Goal: Communication & Community: Ask a question

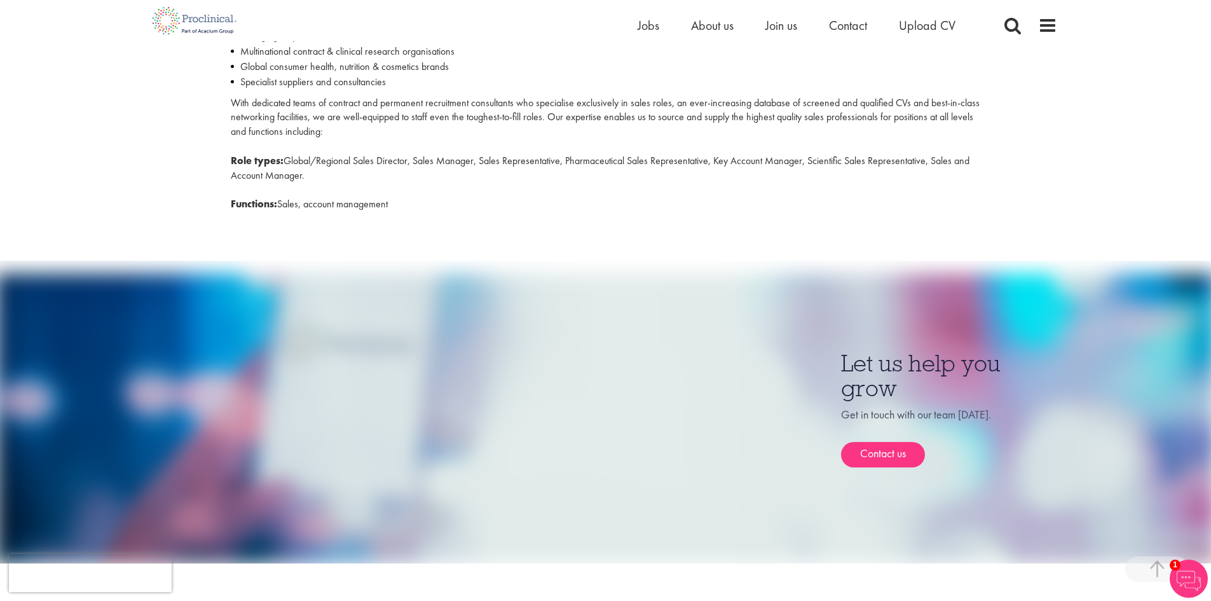
scroll to position [572, 0]
click at [874, 448] on link "Contact us" at bounding box center [883, 453] width 84 height 25
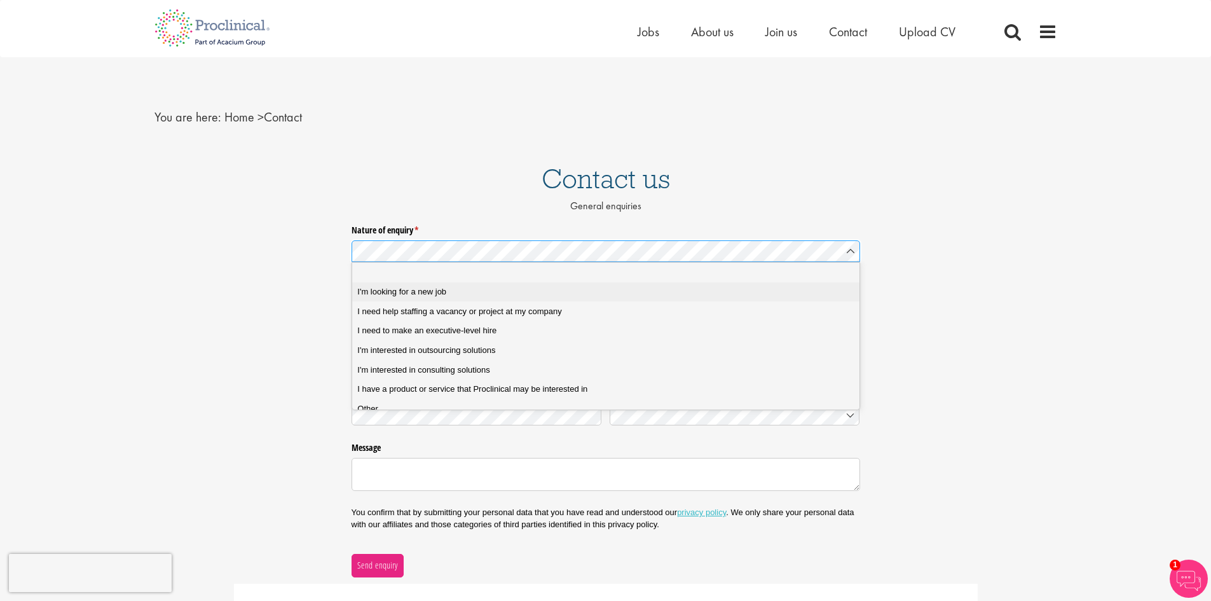
click at [426, 293] on span "I'm looking for a new job" at bounding box center [401, 291] width 89 height 11
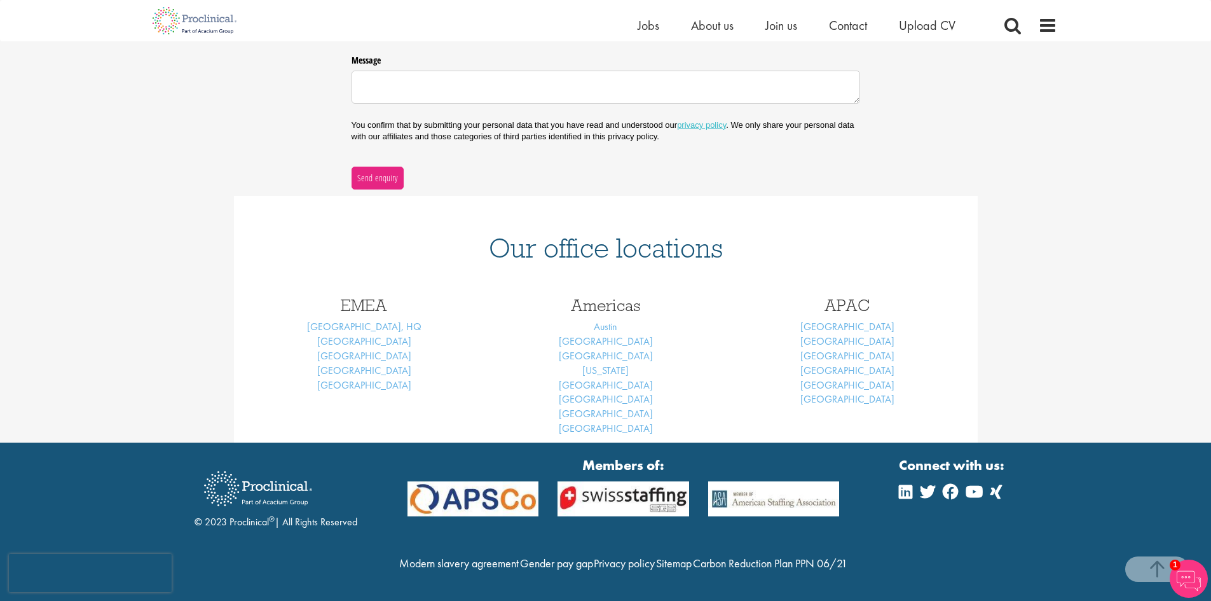
scroll to position [471, 0]
click at [619, 349] on link "[GEOGRAPHIC_DATA]" at bounding box center [606, 355] width 94 height 13
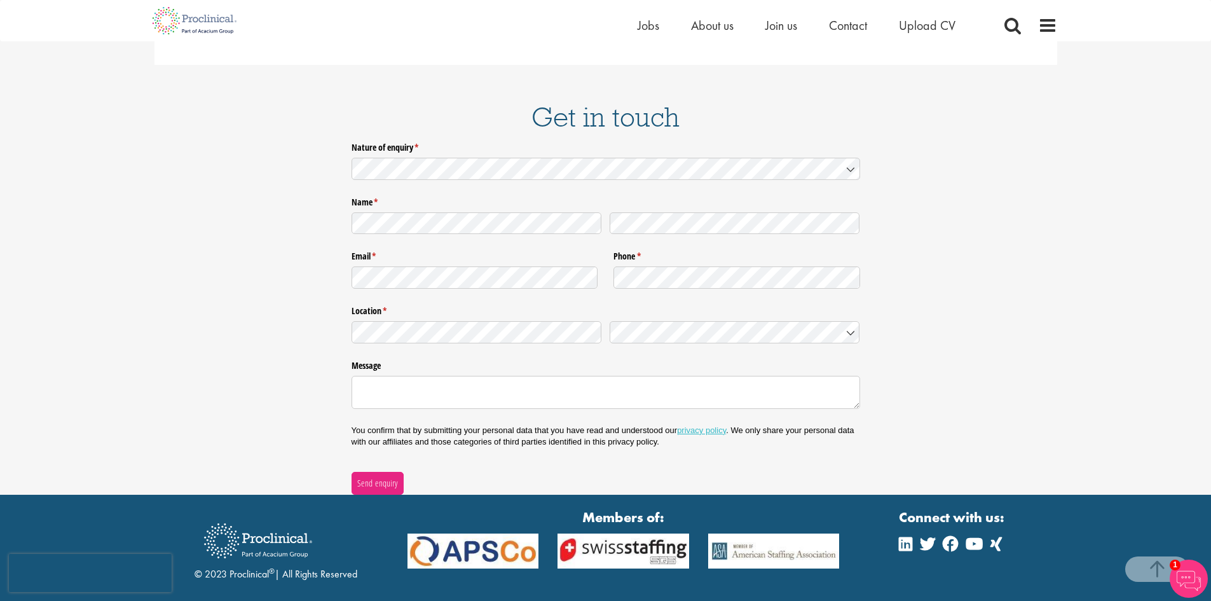
scroll to position [1653, 0]
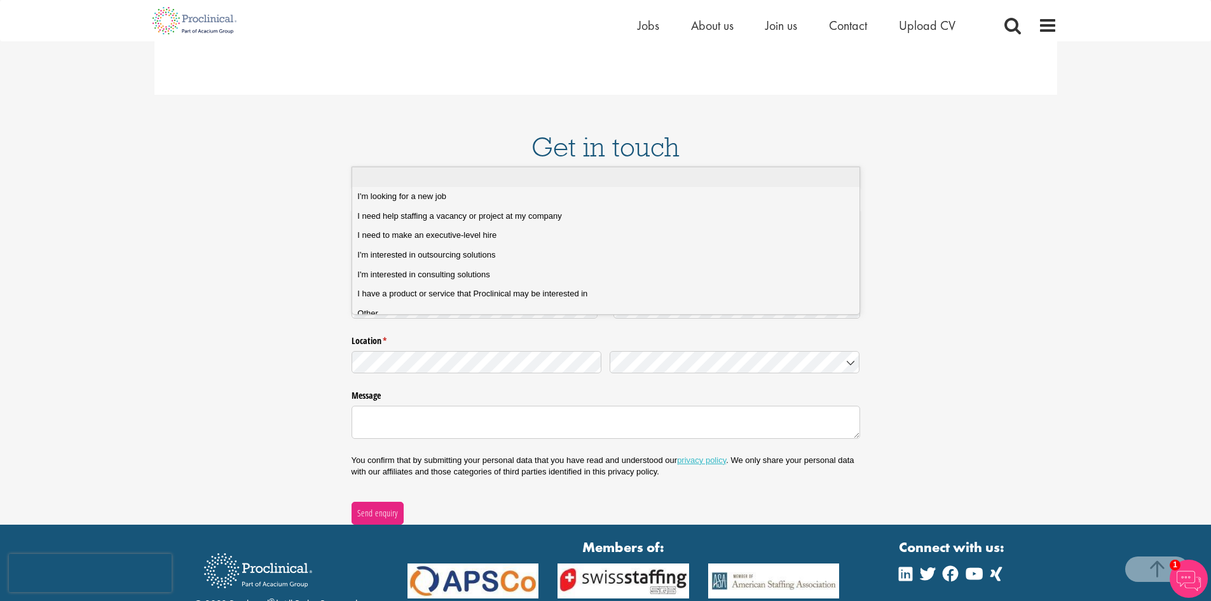
click at [390, 186] on li at bounding box center [610, 177] width 517 height 20
click at [412, 193] on span "I'm looking for a new job" at bounding box center [401, 196] width 89 height 11
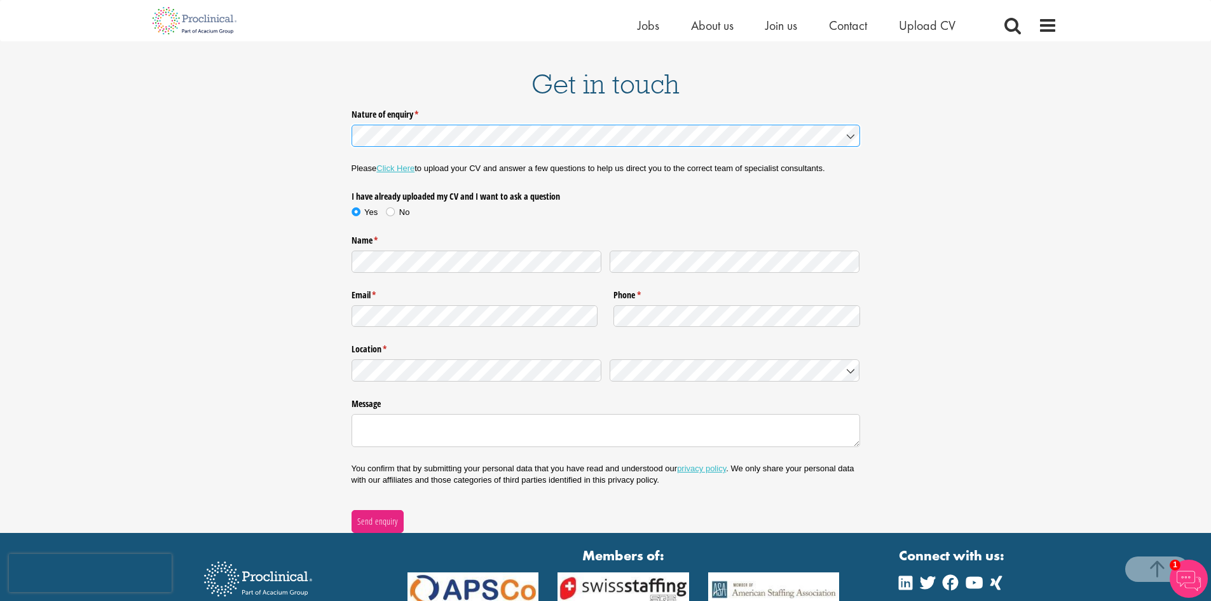
scroll to position [1717, 0]
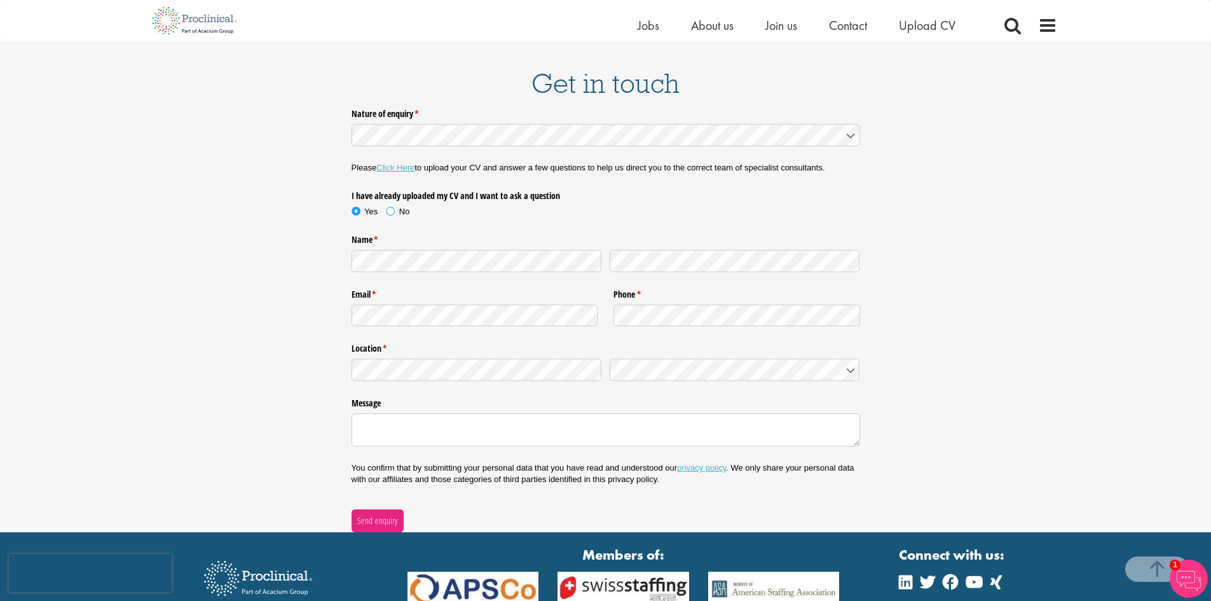
click at [390, 205] on span at bounding box center [390, 211] width 13 height 13
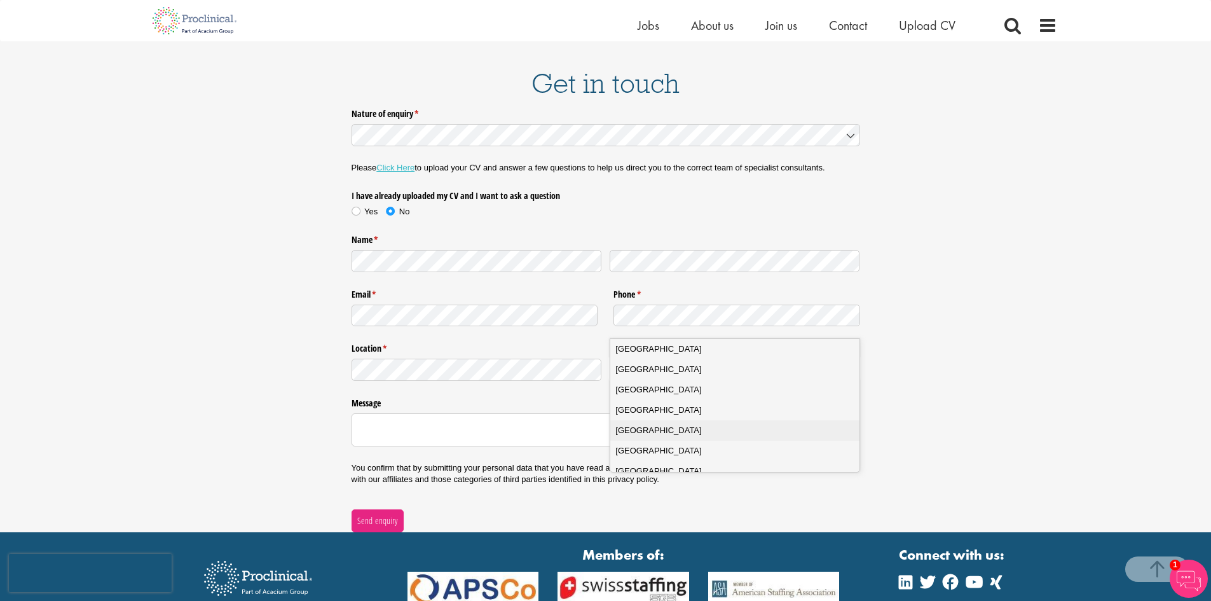
click at [645, 427] on span "United States" at bounding box center [659, 430] width 86 height 13
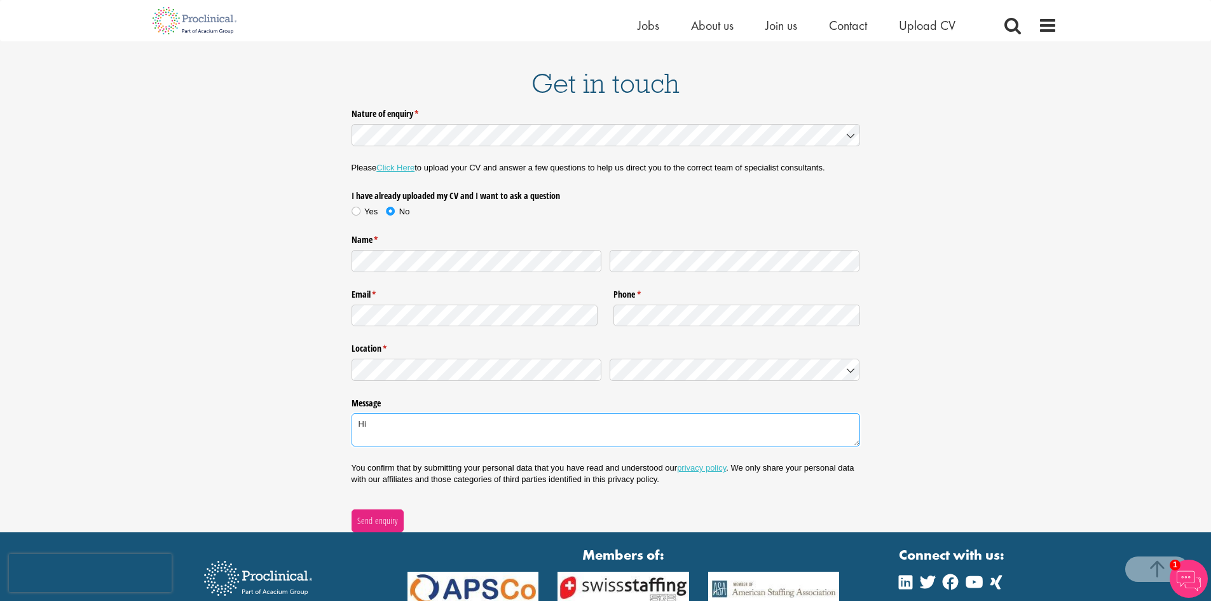
type textarea "H"
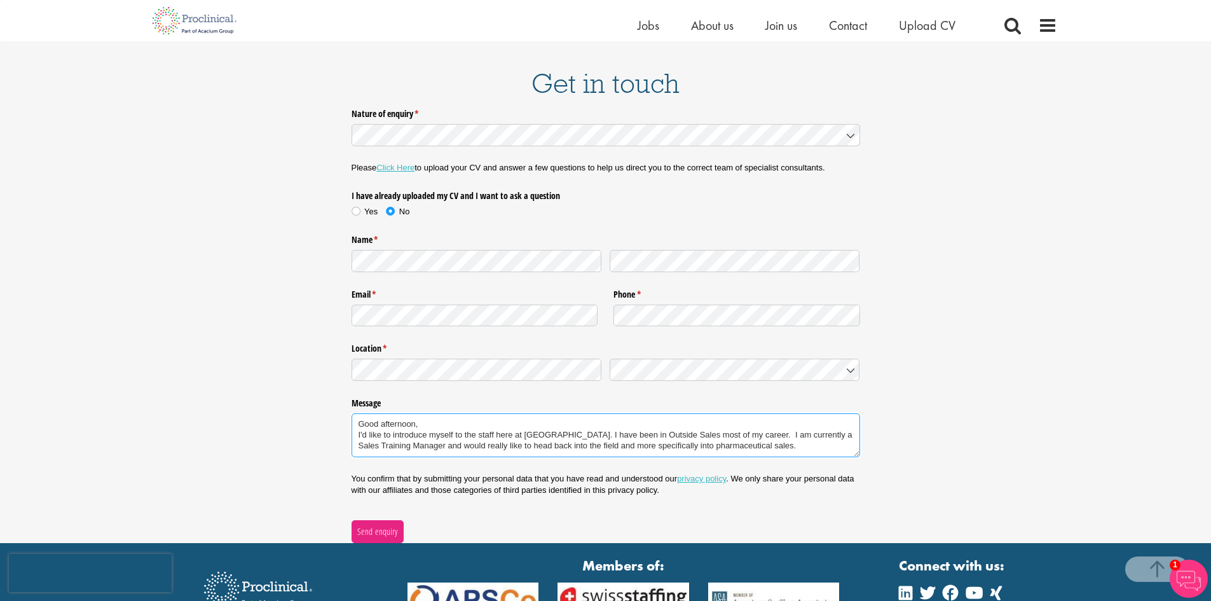
click at [431, 413] on textarea "Good afternoon, I'd like to introduce myself to the staff here at Proclinical. …" at bounding box center [606, 435] width 509 height 44
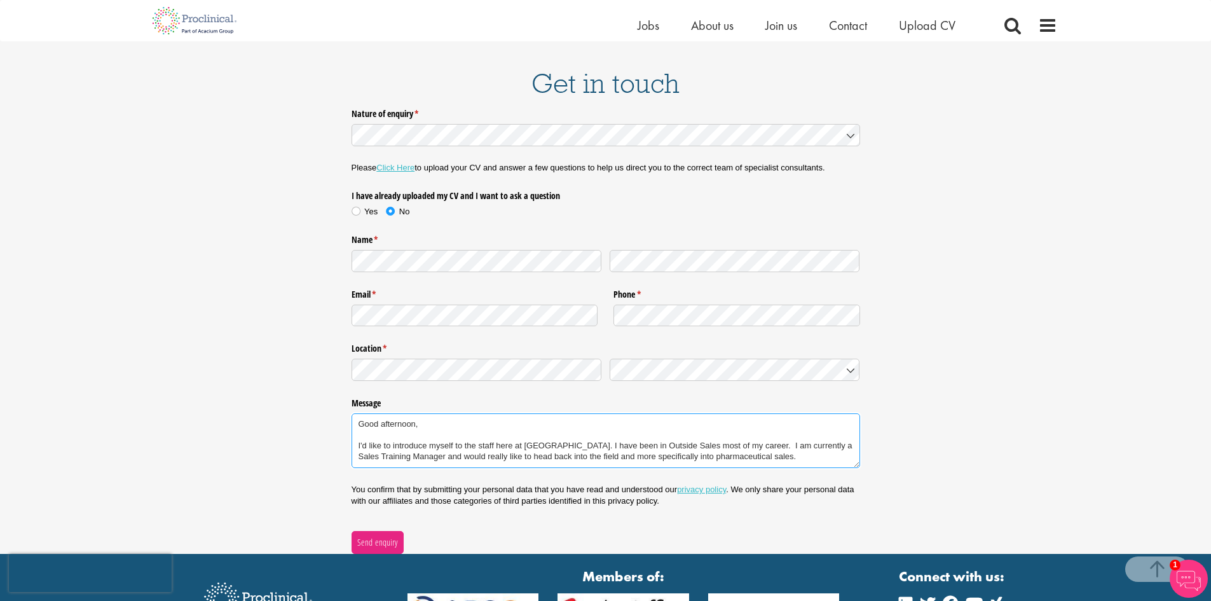
click at [804, 421] on textarea "Good afternoon, I'd like to introduce myself to the staff here at Proclinical. …" at bounding box center [606, 440] width 509 height 55
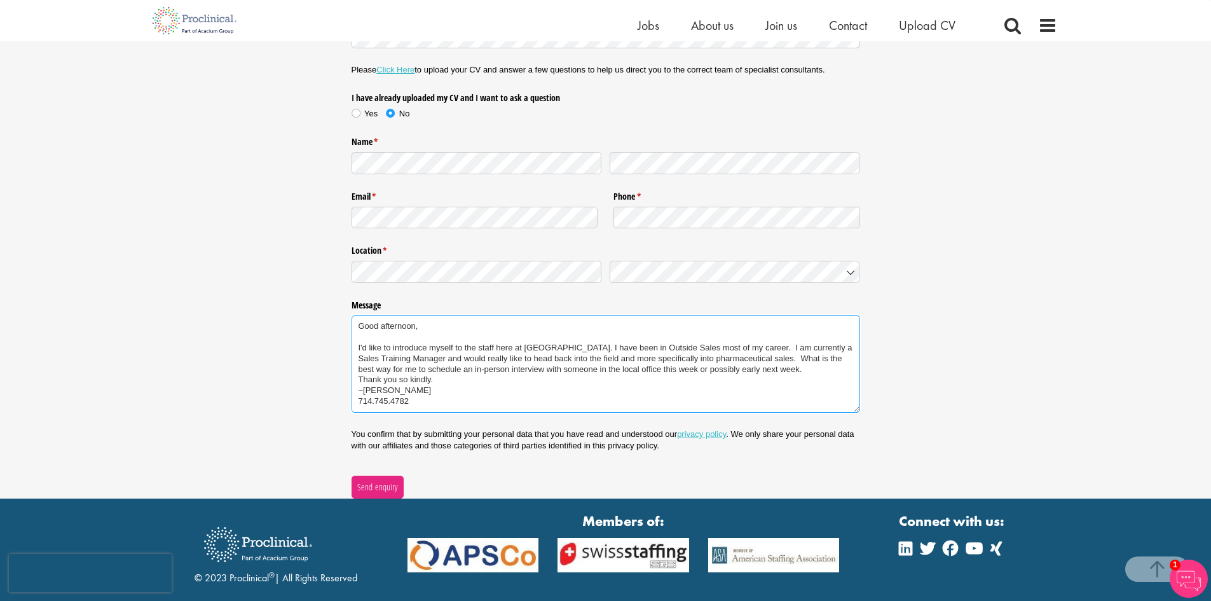
scroll to position [1844, 0]
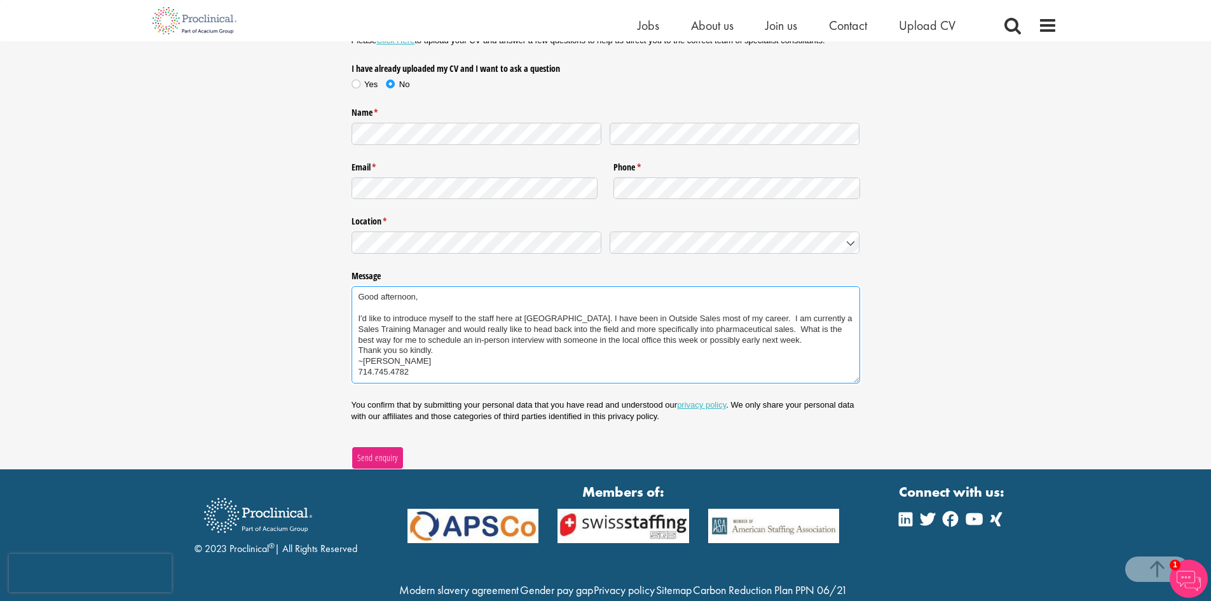
type textarea "Good afternoon, I'd like to introduce myself to the staff here at Proclinical. …"
click at [381, 451] on span "Send enquiry" at bounding box center [377, 458] width 41 height 14
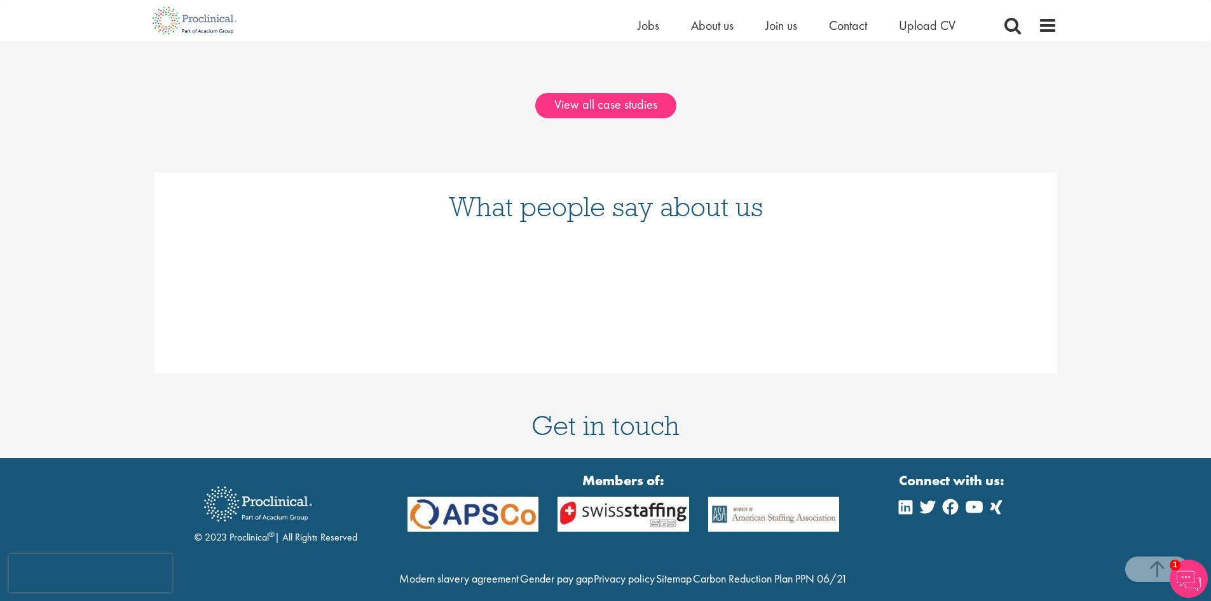
scroll to position [1363, 0]
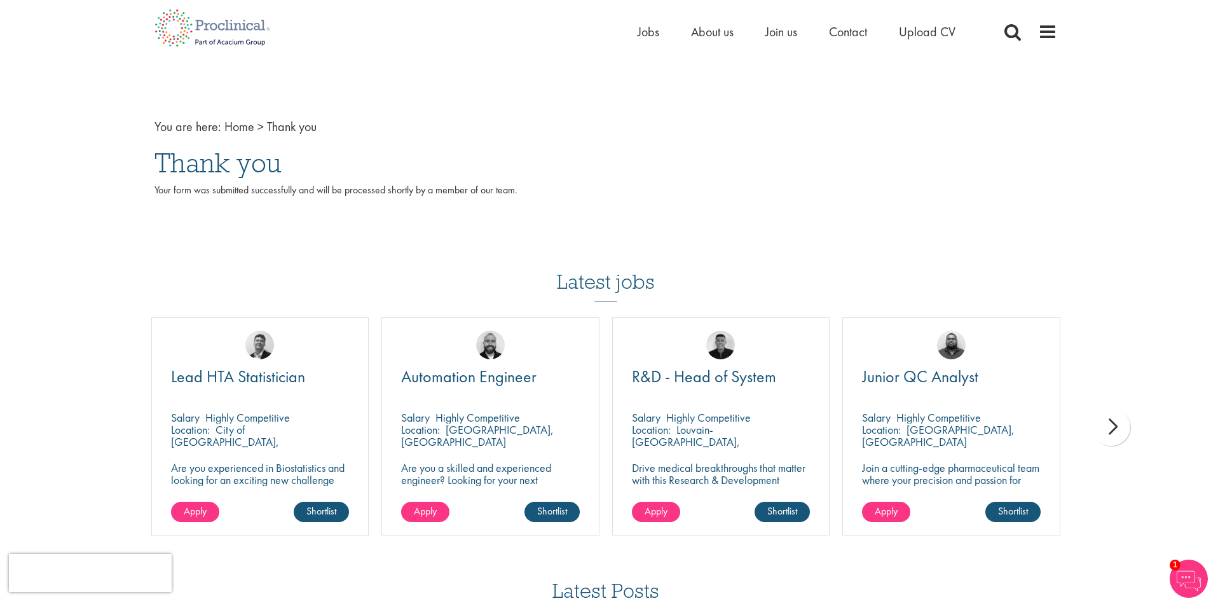
click at [1115, 431] on div "next" at bounding box center [1112, 427] width 38 height 38
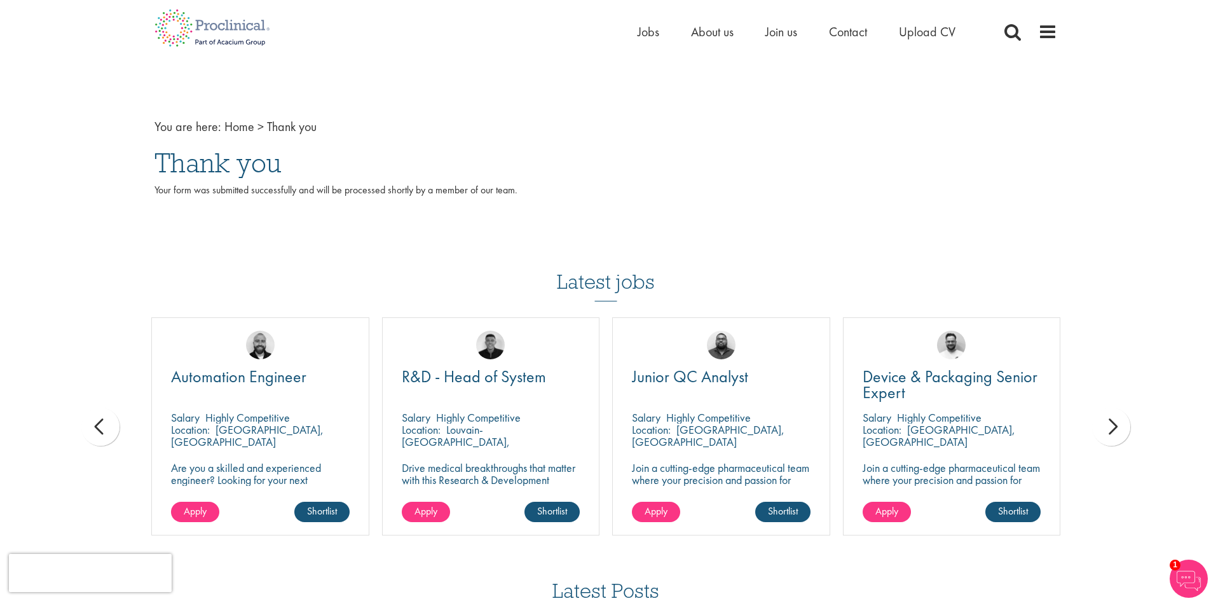
click at [1115, 431] on div "next" at bounding box center [1112, 427] width 38 height 38
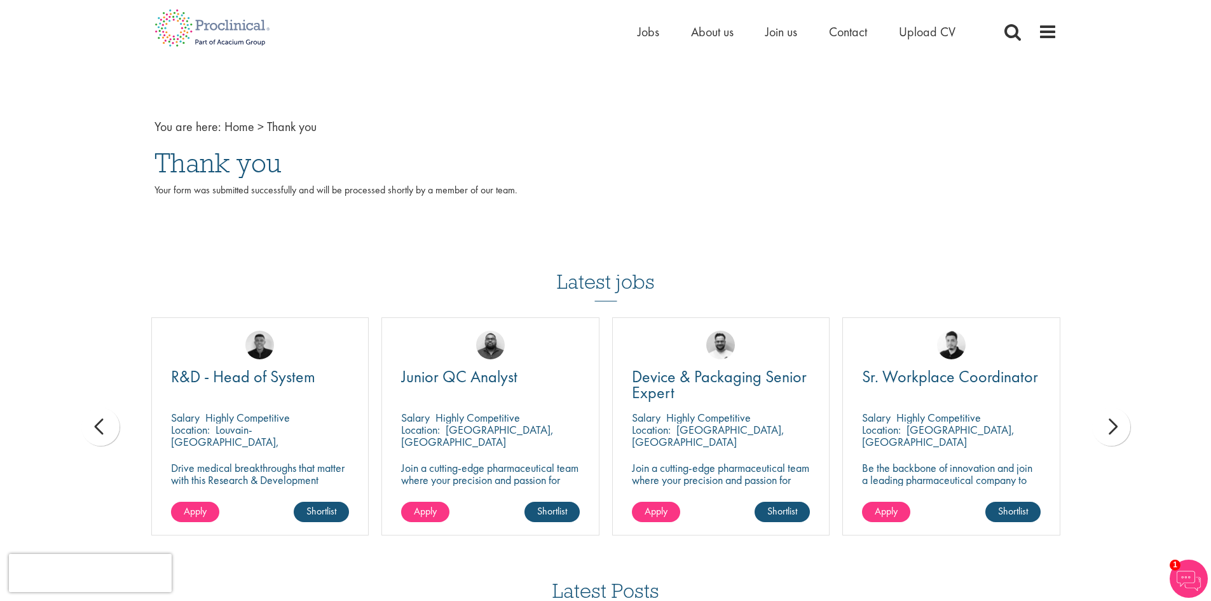
click at [1115, 431] on div "next" at bounding box center [1112, 427] width 38 height 38
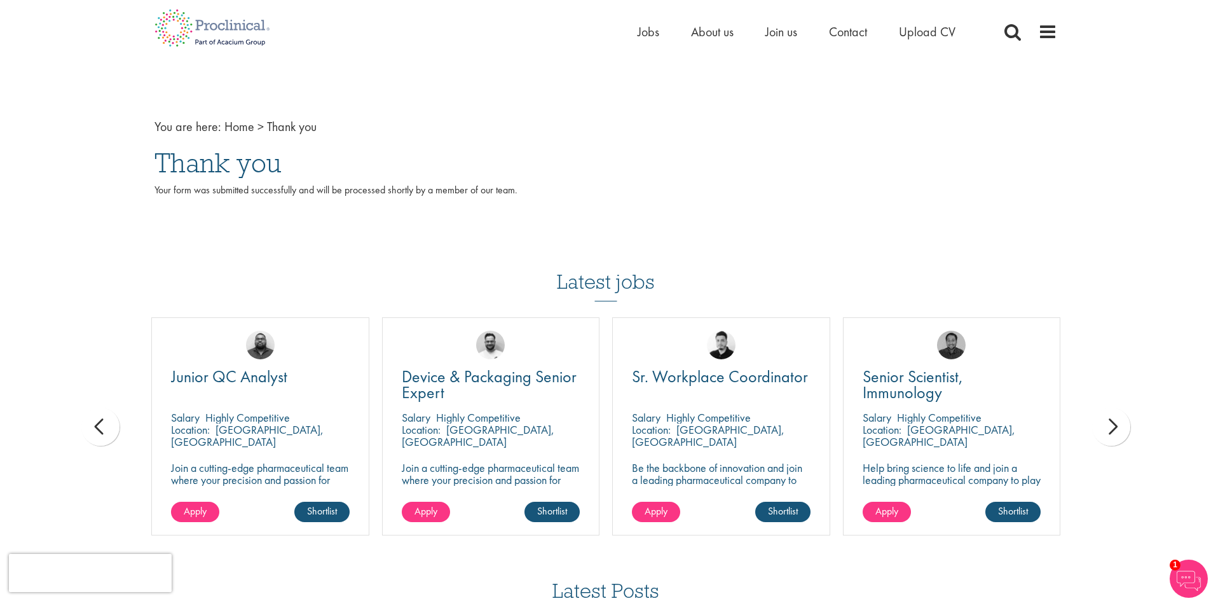
click at [1115, 431] on div "next" at bounding box center [1112, 427] width 38 height 38
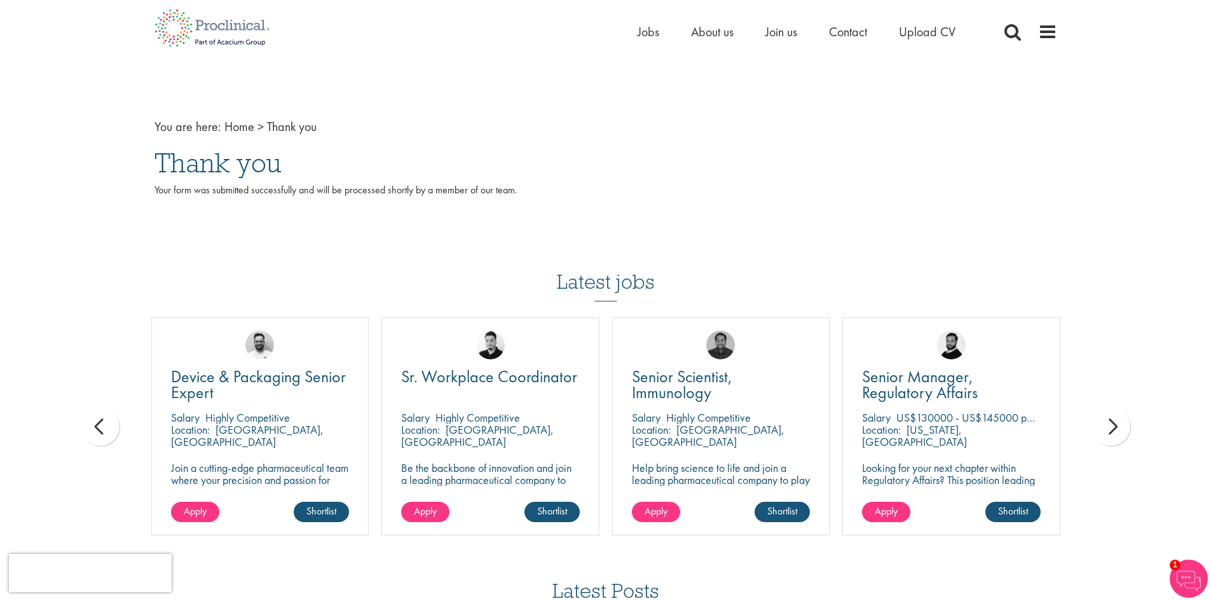
click at [1115, 431] on div "next" at bounding box center [1112, 427] width 38 height 38
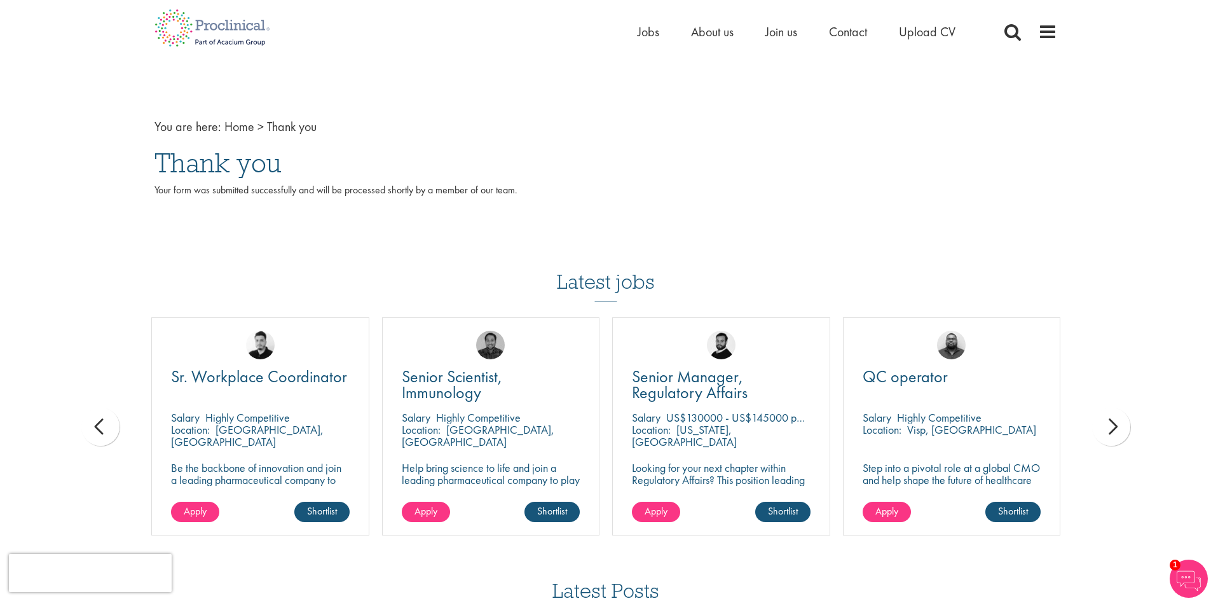
click at [1115, 431] on div "next" at bounding box center [1112, 427] width 38 height 38
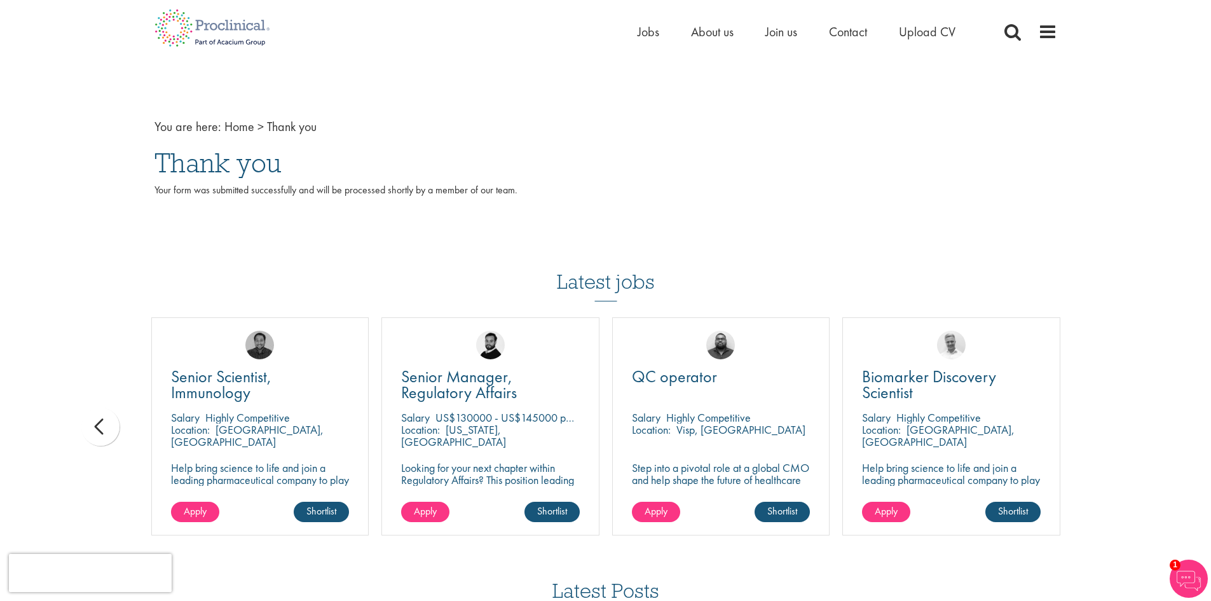
click at [1115, 431] on div "You are here: Home > Thank you Thank you Your form was submitted successfully a…" at bounding box center [605, 447] width 1211 height 894
click at [98, 422] on div "prev" at bounding box center [100, 427] width 38 height 38
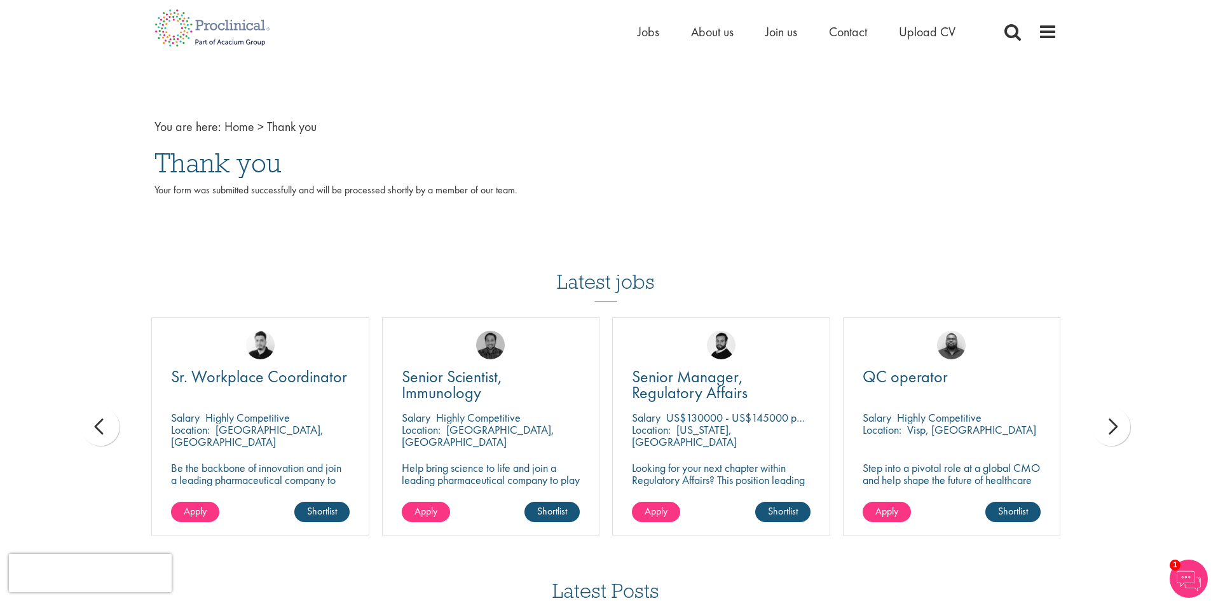
click at [99, 422] on div "prev" at bounding box center [100, 427] width 38 height 38
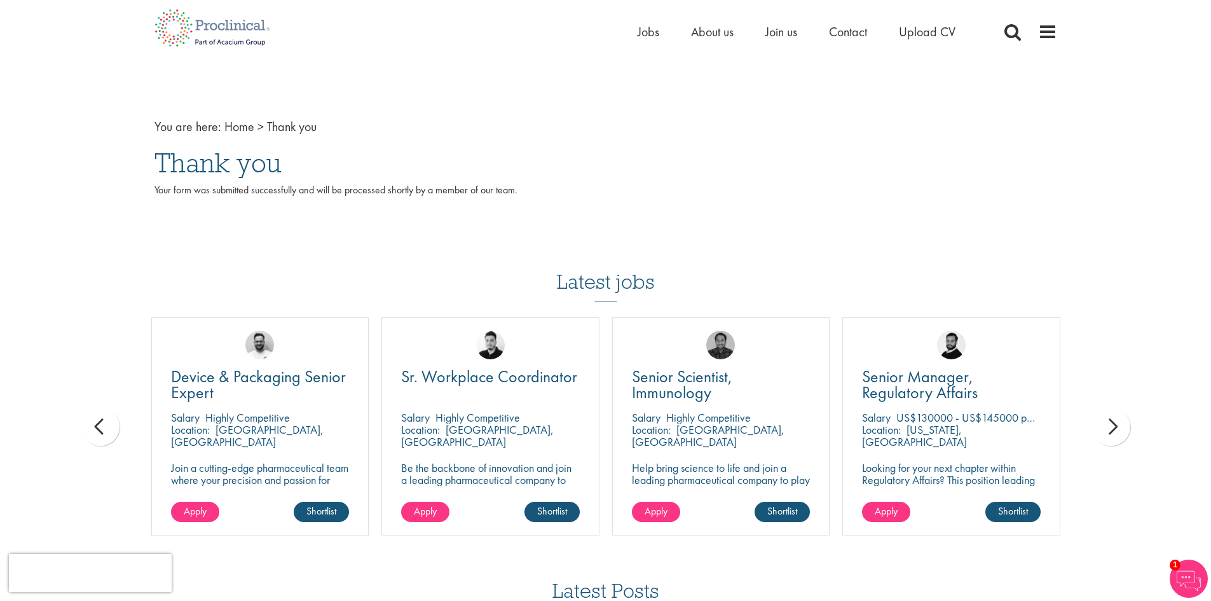
click at [99, 422] on div "prev" at bounding box center [100, 427] width 38 height 38
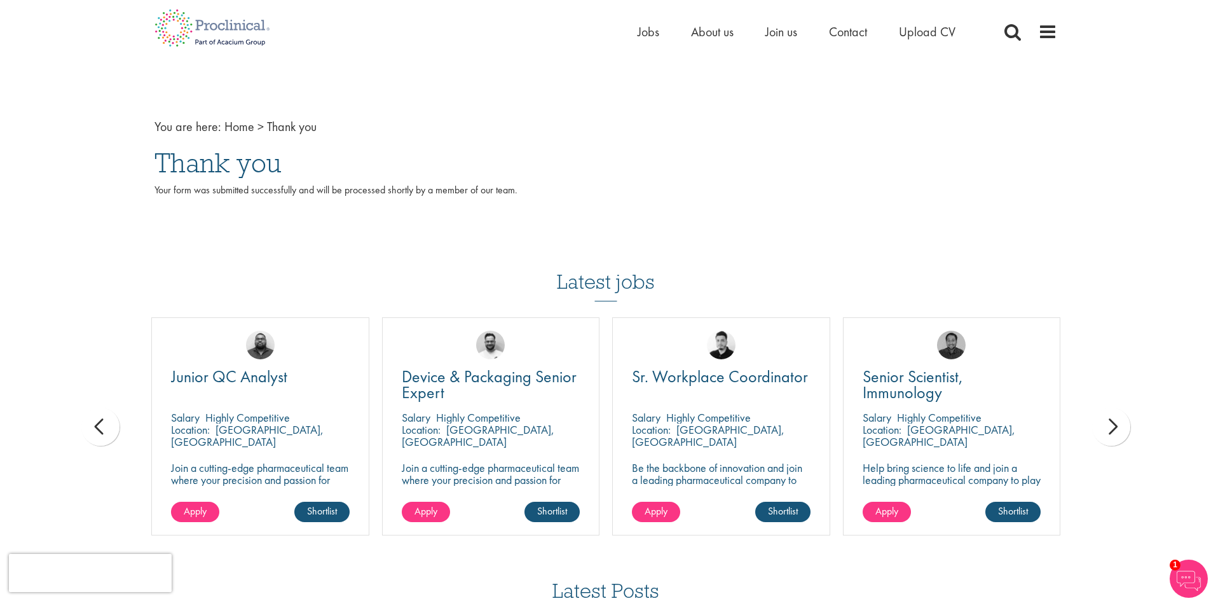
click at [99, 422] on div "prev" at bounding box center [100, 427] width 38 height 38
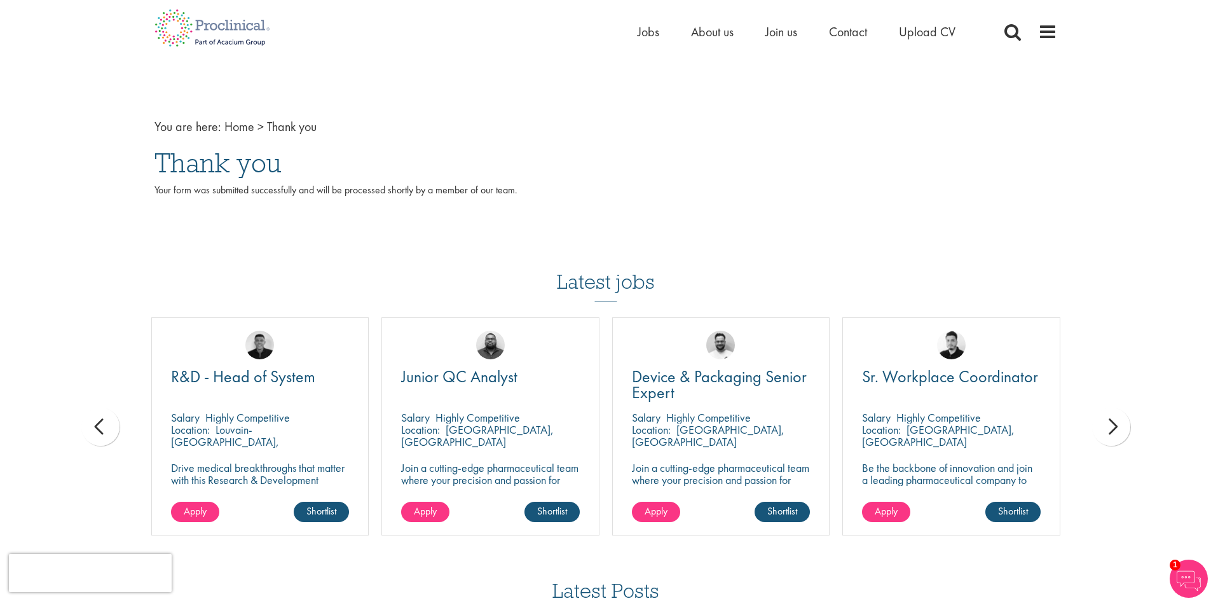
click at [99, 422] on div "prev" at bounding box center [100, 427] width 38 height 38
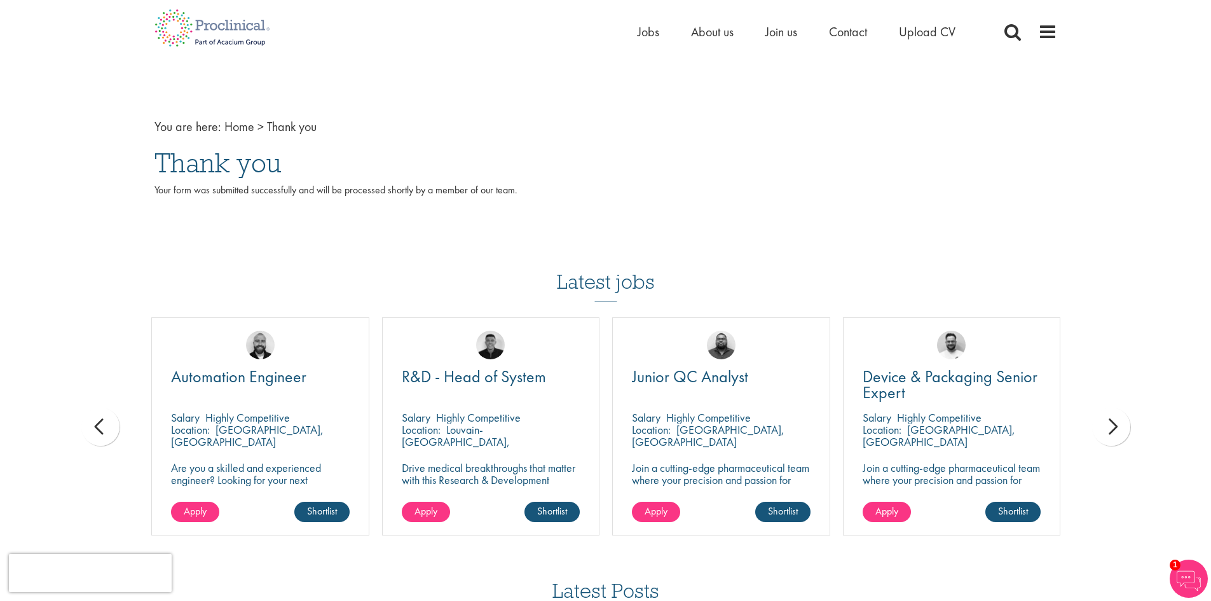
click at [99, 422] on div "prev" at bounding box center [100, 427] width 38 height 38
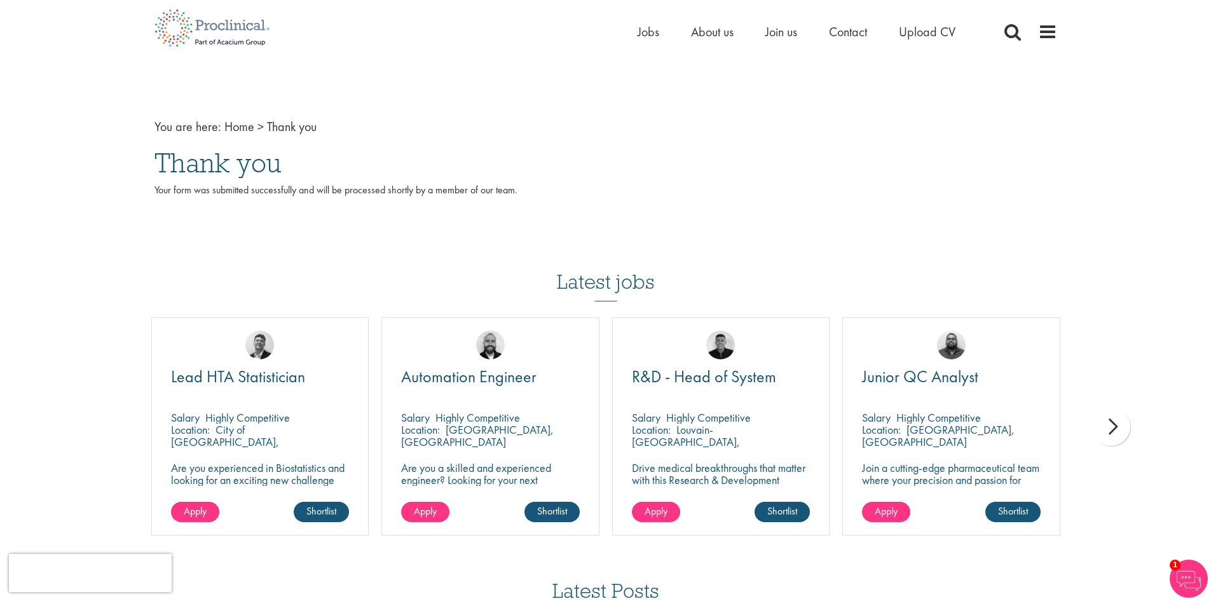
click at [99, 422] on div "You are here: Home > Thank you Thank you Your form was submitted successfully a…" at bounding box center [605, 447] width 1211 height 894
click at [857, 32] on span "Contact" at bounding box center [848, 32] width 38 height 17
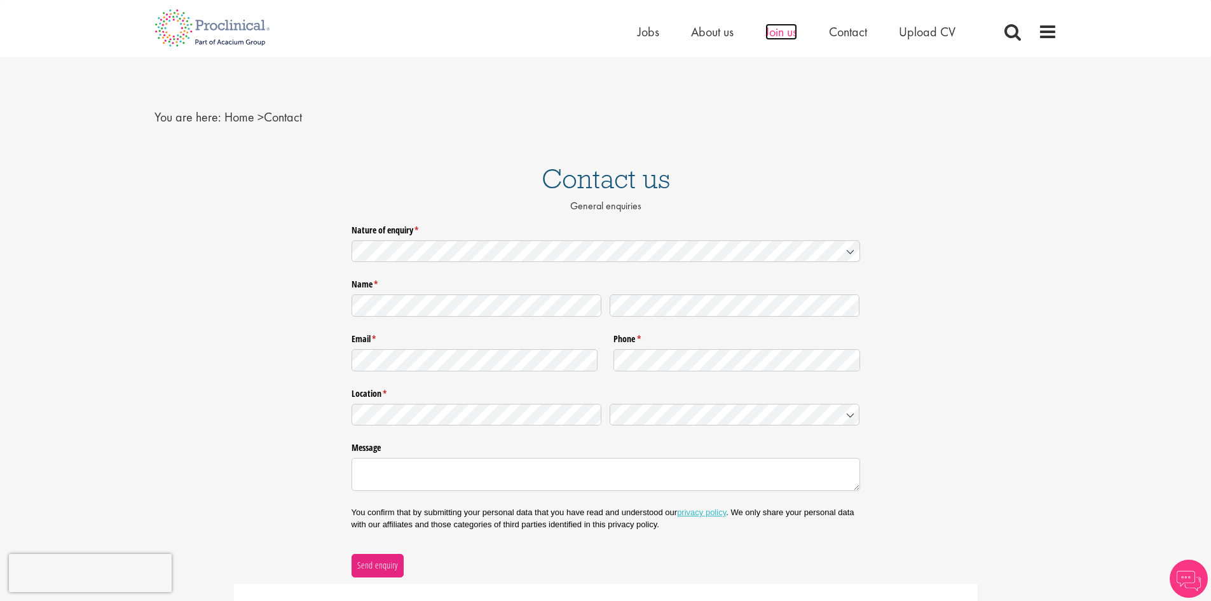
click at [774, 31] on span "Join us" at bounding box center [782, 32] width 32 height 17
